Goal: Task Accomplishment & Management: Manage account settings

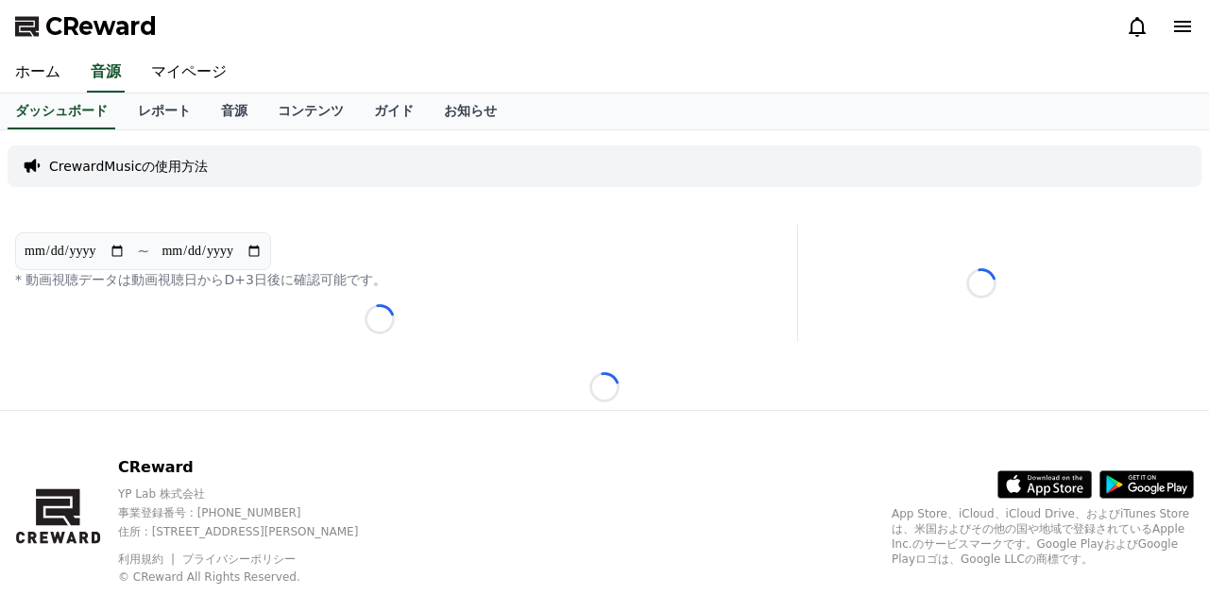
click at [748, 177] on div "CrewardMusicの使用方法" at bounding box center [605, 166] width 1194 height 42
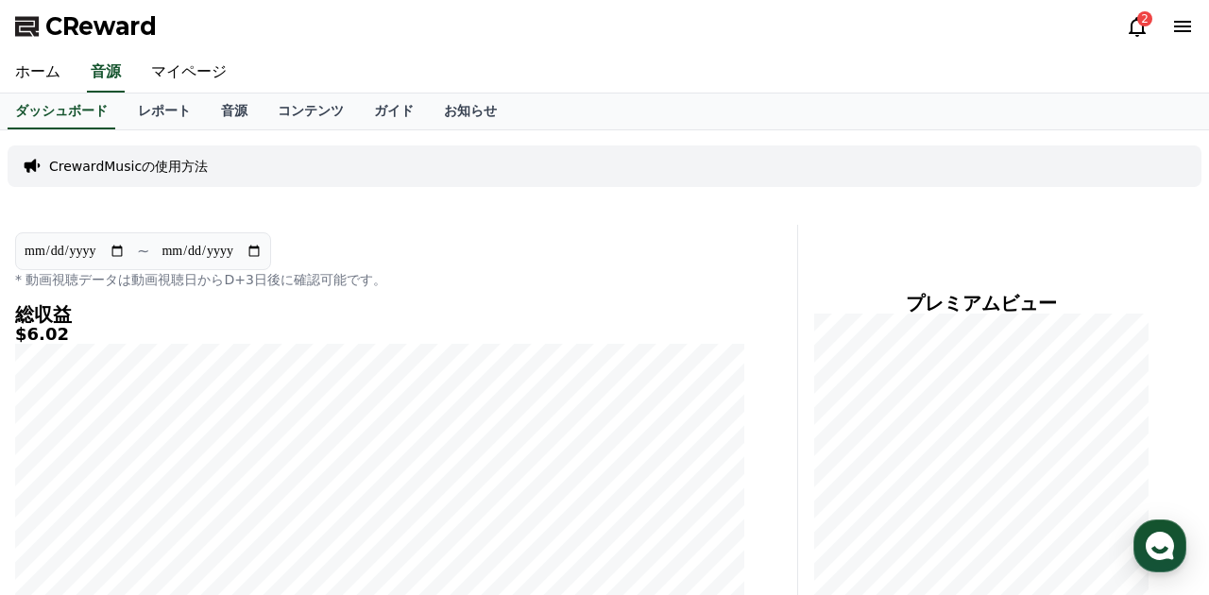
click at [682, 162] on div "CrewardMusicの使用方法" at bounding box center [605, 166] width 1194 height 42
click at [836, 173] on div "CrewardMusicの使用方法" at bounding box center [605, 166] width 1194 height 42
click at [748, 194] on div "CrewardMusicの使用方法" at bounding box center [605, 166] width 1194 height 57
click at [202, 69] on link "マイページ" at bounding box center [189, 73] width 106 height 40
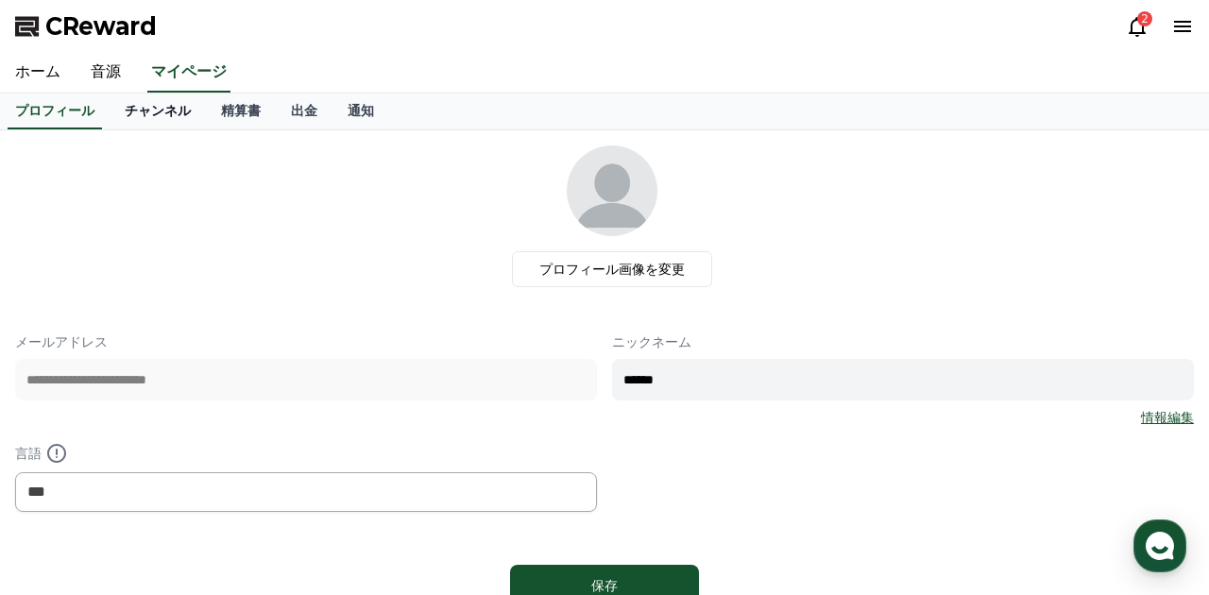
click at [150, 121] on link "チャンネル" at bounding box center [158, 112] width 96 height 36
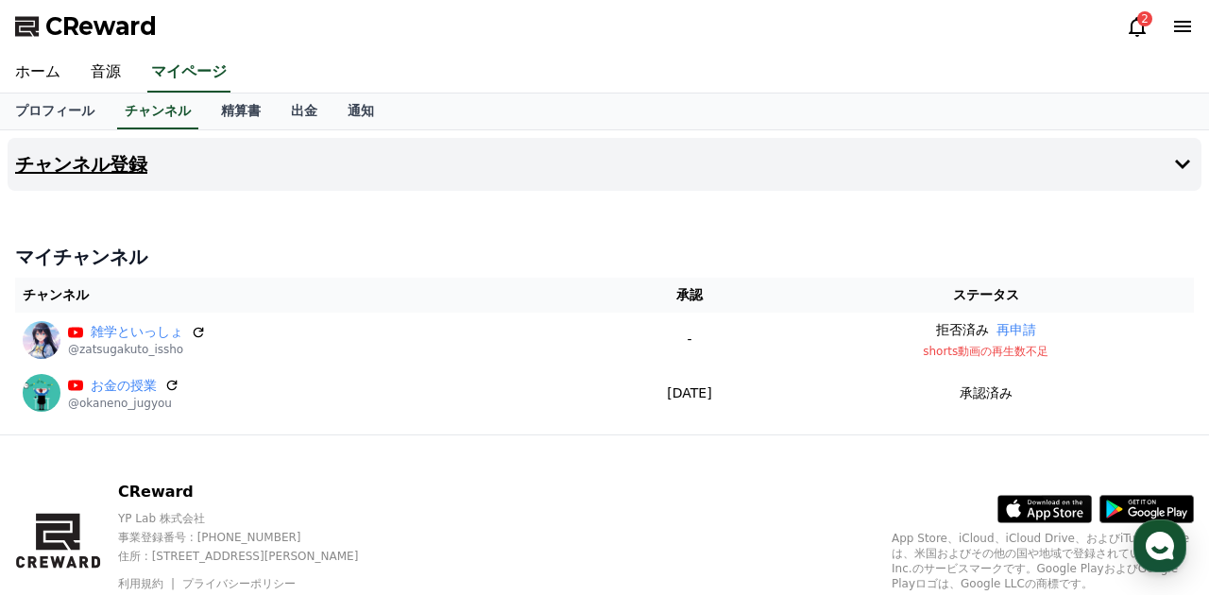
click at [133, 171] on h4 "チャンネル登録" at bounding box center [81, 164] width 132 height 21
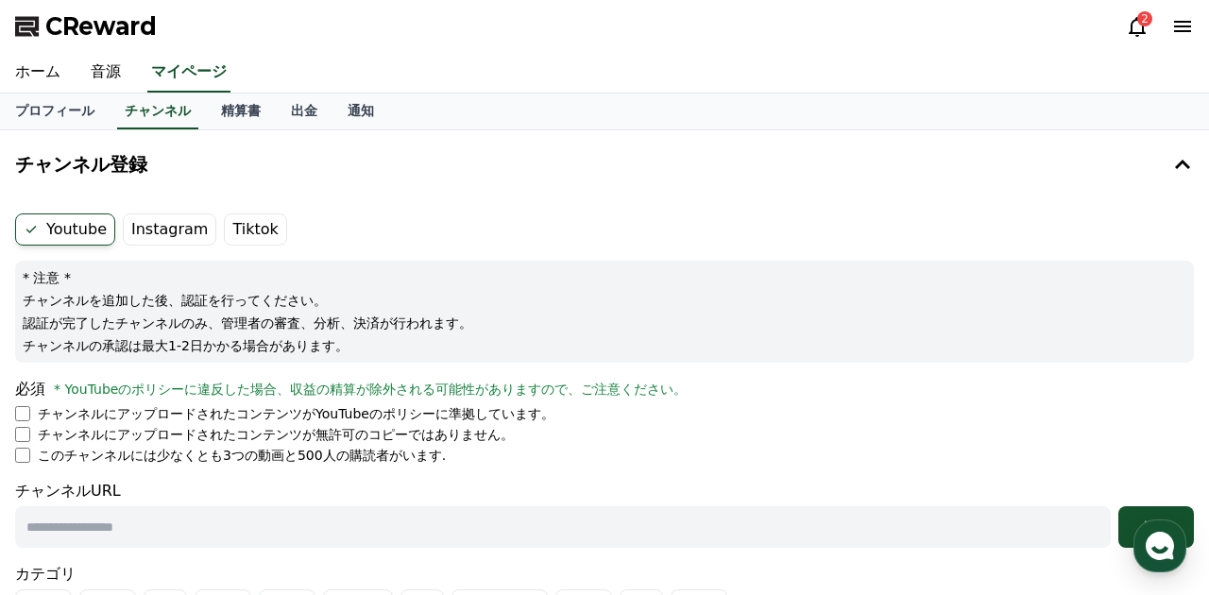
click at [149, 234] on label "Instagram" at bounding box center [170, 230] width 94 height 32
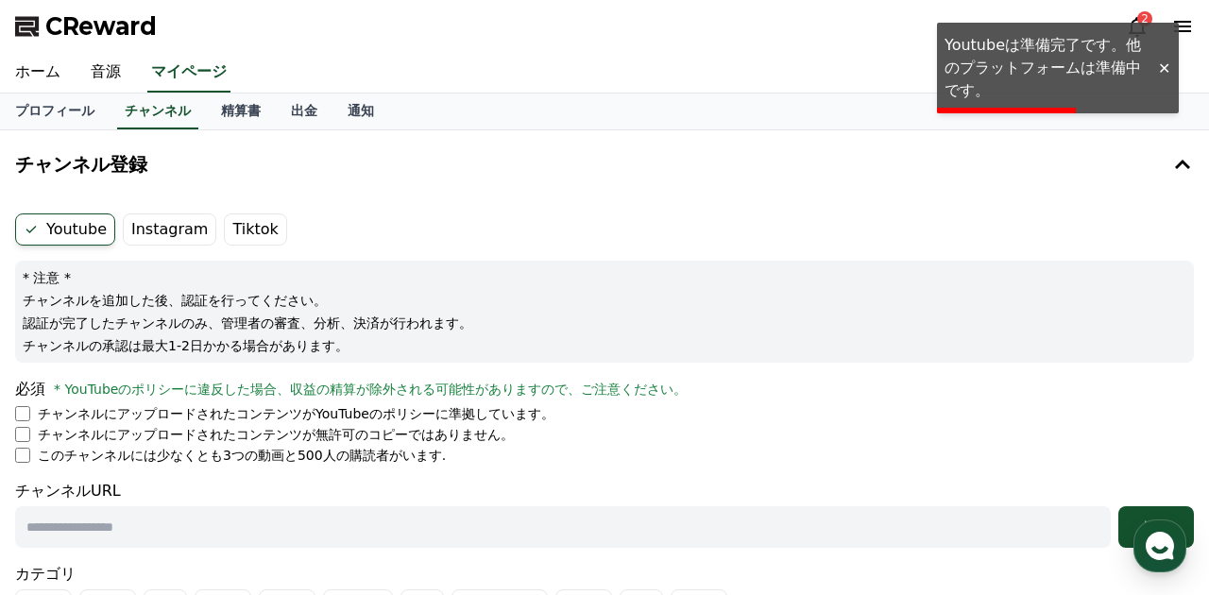
click at [242, 229] on label "Tiktok" at bounding box center [255, 230] width 62 height 32
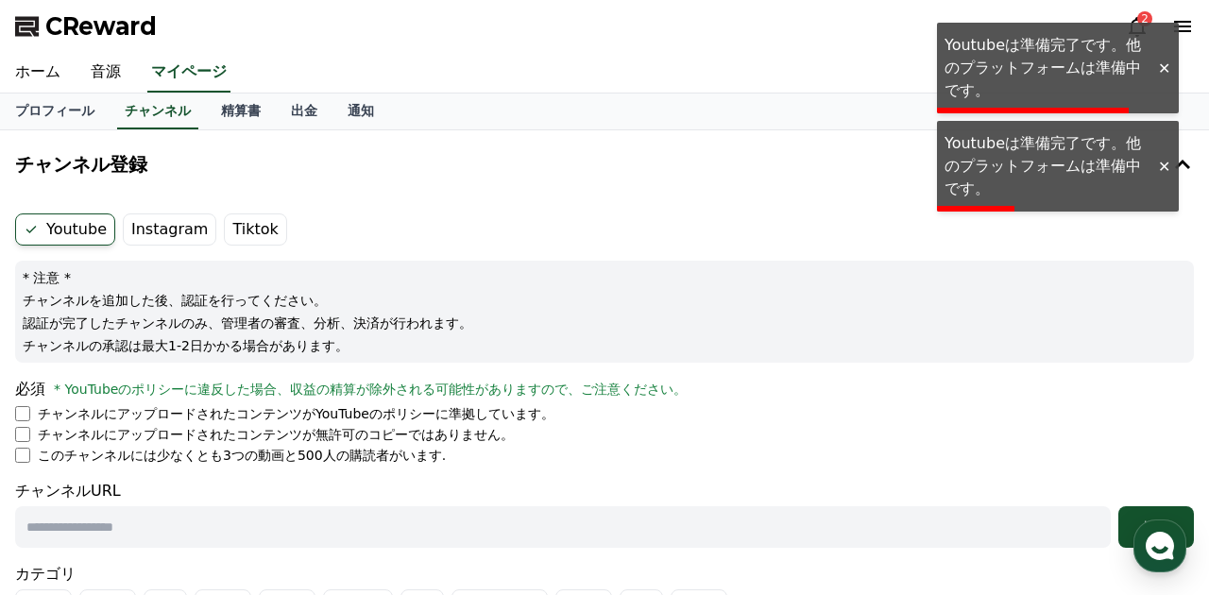
click at [408, 229] on ul "Youtube Instagram Tiktok" at bounding box center [604, 230] width 1179 height 32
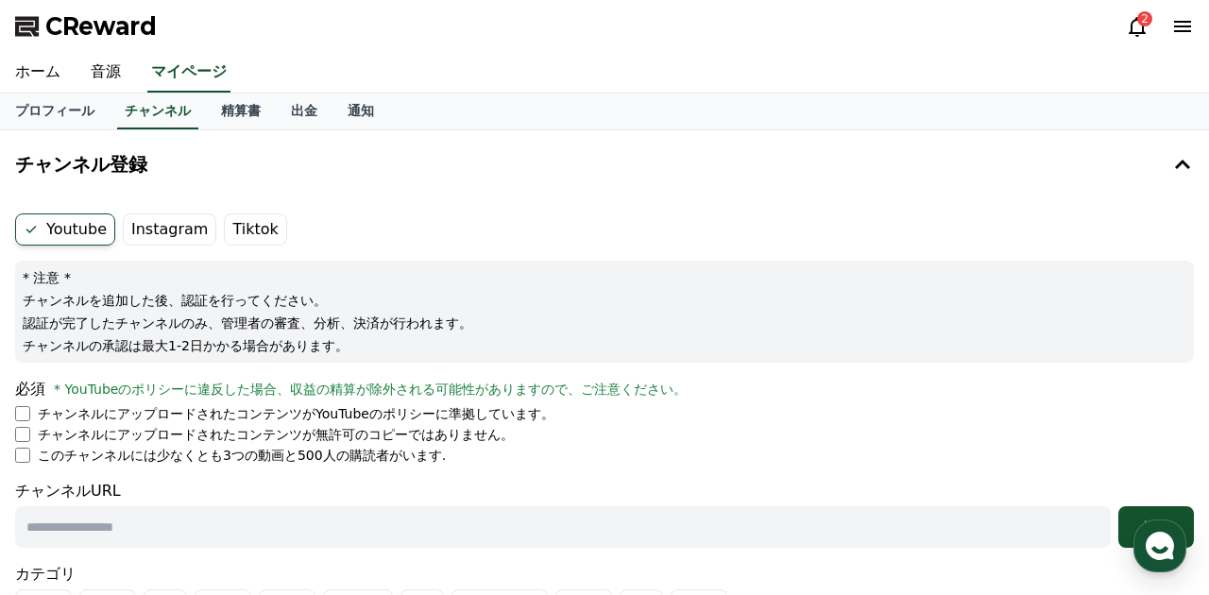
click at [556, 214] on ul "Youtube Instagram Tiktok" at bounding box center [604, 230] width 1179 height 32
click at [77, 77] on link "音源" at bounding box center [106, 73] width 60 height 40
